Goal: Task Accomplishment & Management: Manage account settings

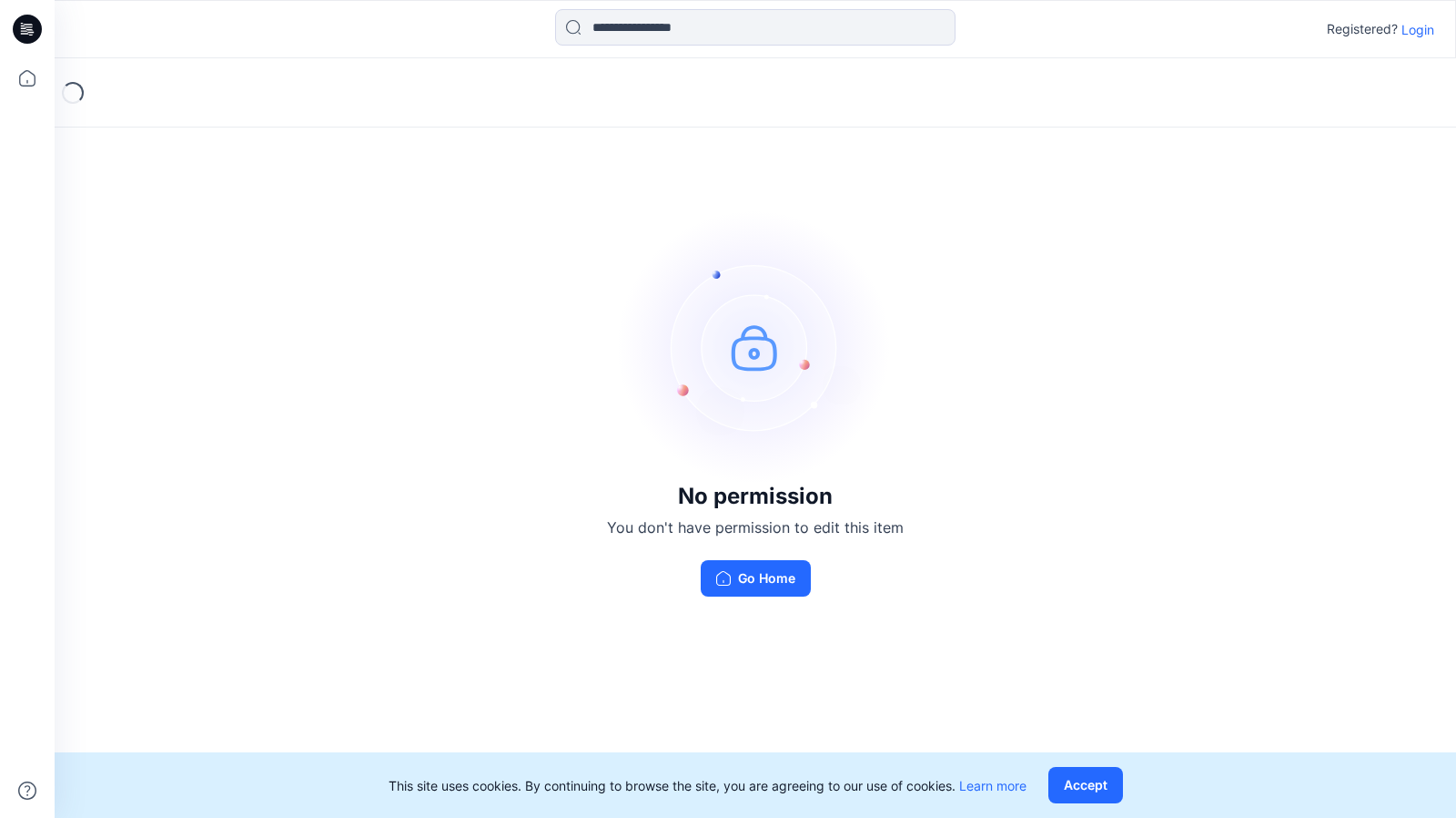
click at [1418, 23] on p "Login" at bounding box center [1418, 30] width 33 height 19
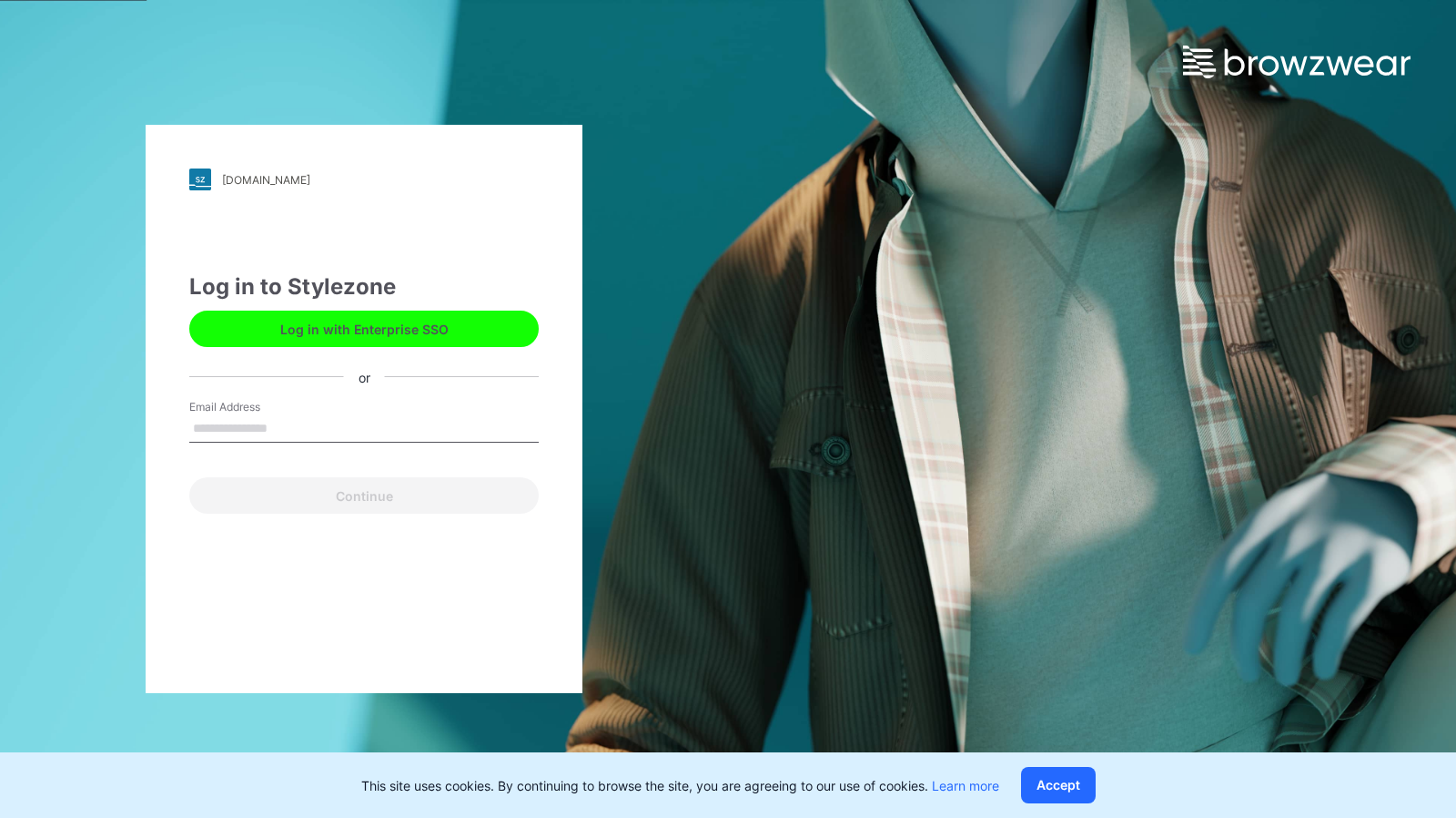
click at [380, 434] on input "Email Address" at bounding box center [364, 429] width 350 height 28
type input "**********"
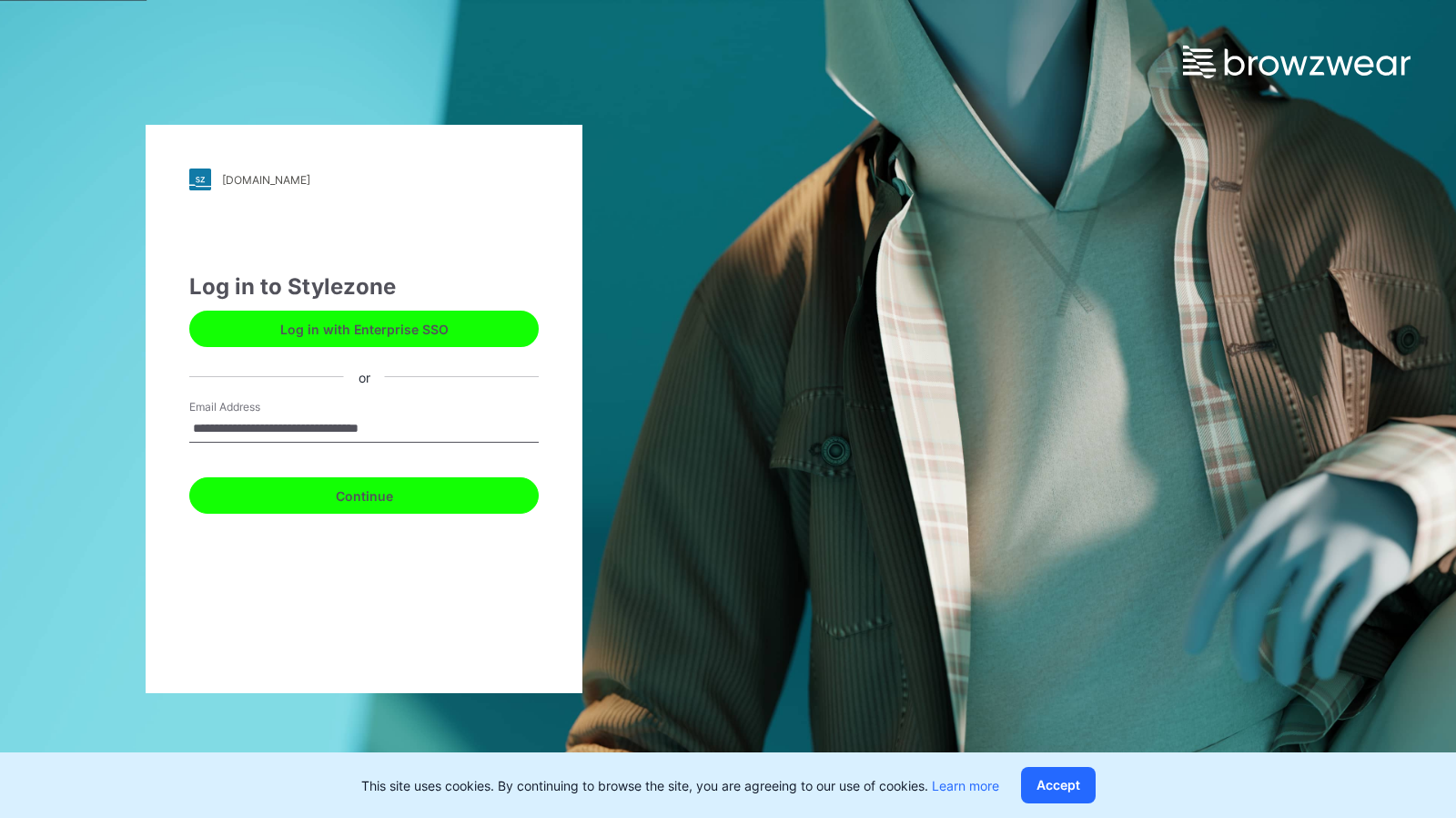
click at [374, 510] on button "Continue" at bounding box center [364, 495] width 350 height 36
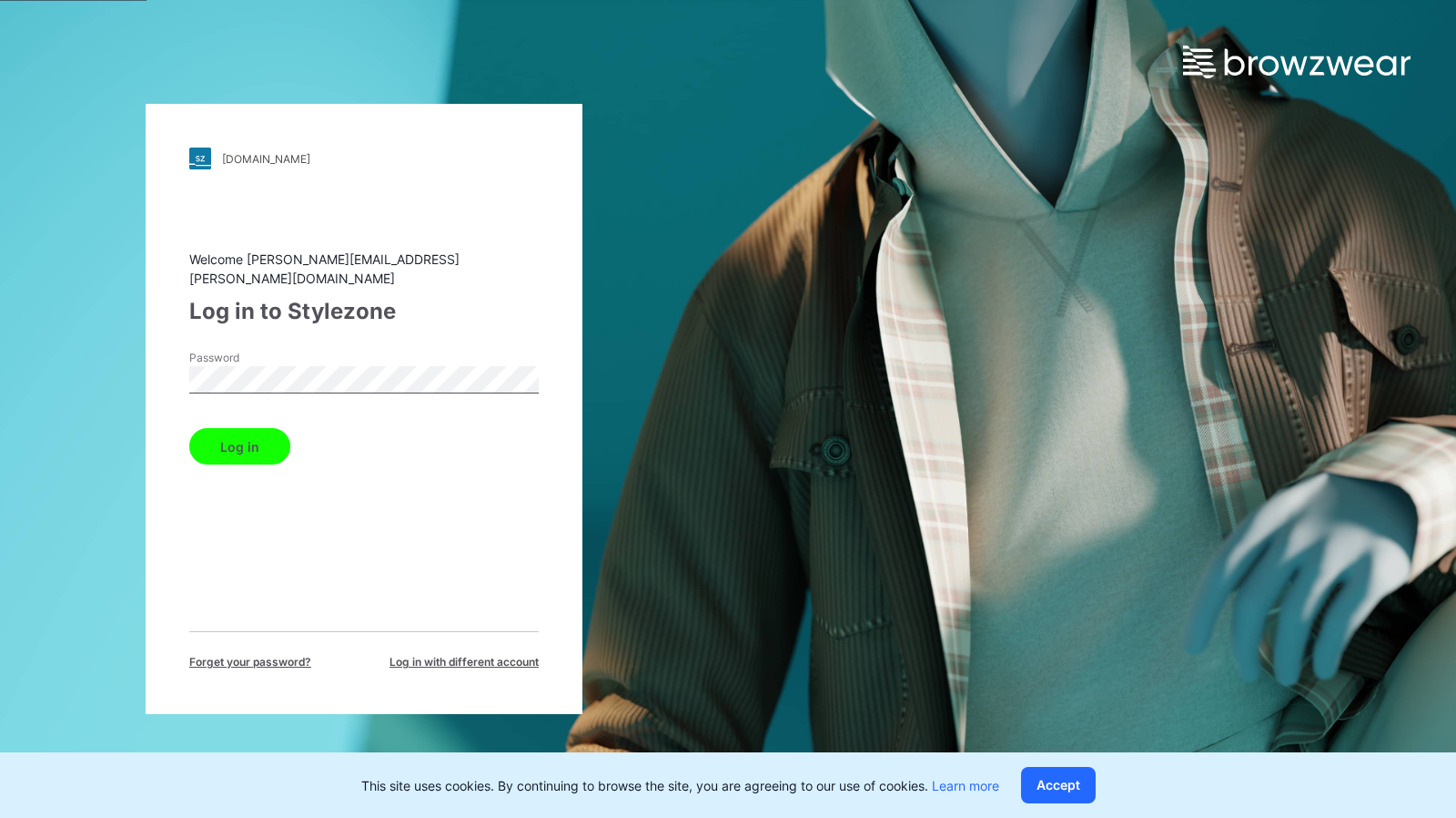
click at [238, 438] on button "Log in" at bounding box center [239, 446] width 101 height 36
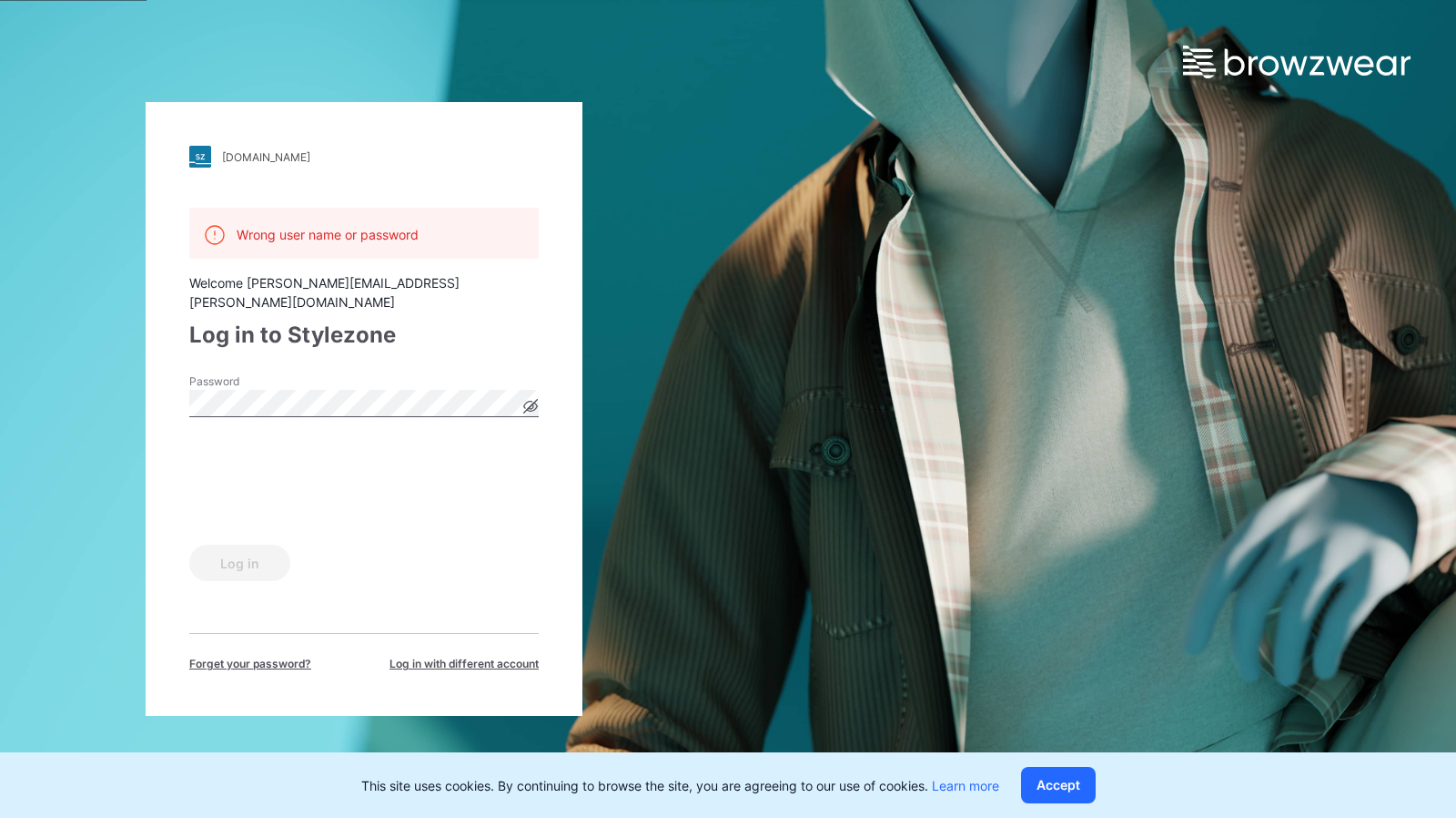
click at [531, 402] on icon at bounding box center [531, 406] width 14 height 10
click at [132, 379] on div "[DOMAIN_NAME] Loading... Wrong user name or password Welcome [PERSON_NAME][EMAI…" at bounding box center [364, 409] width 728 height 818
click at [197, 555] on button "Log in" at bounding box center [239, 562] width 101 height 36
